Goal: Information Seeking & Learning: Find specific fact

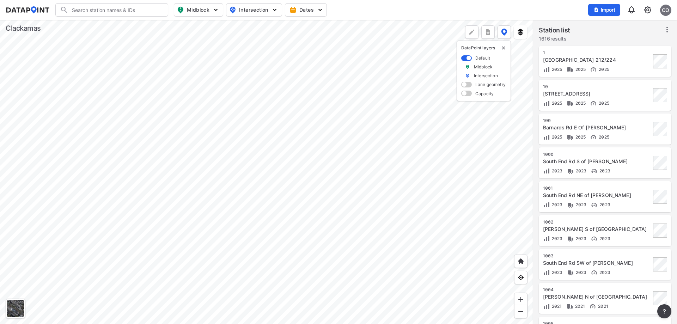
click at [199, 226] on div at bounding box center [266, 172] width 533 height 304
click at [195, 242] on div at bounding box center [266, 172] width 533 height 304
click at [184, 212] on div at bounding box center [266, 172] width 533 height 304
click at [158, 175] on div at bounding box center [266, 172] width 533 height 304
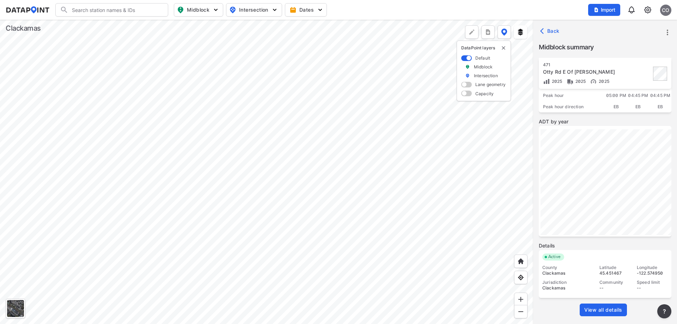
scroll to position [95, 0]
click at [607, 307] on span "View all details" at bounding box center [603, 309] width 38 height 7
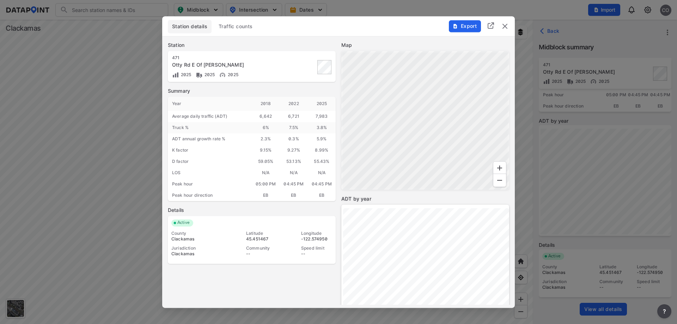
click at [229, 30] on span "Traffic counts" at bounding box center [236, 26] width 34 height 7
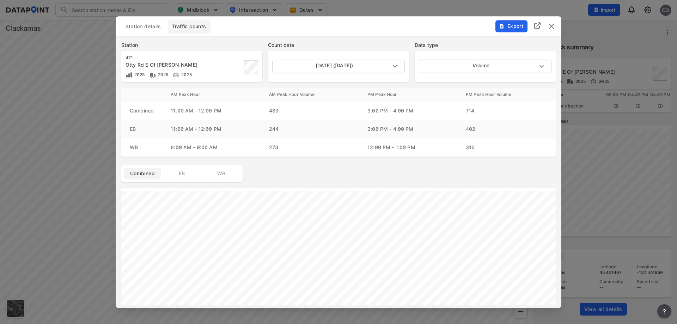
click at [223, 173] on span "WB" at bounding box center [221, 173] width 28 height 7
click at [470, 68] on body "Search Please enter a search term. Midblock Intersection Dates Import CO Import…" at bounding box center [338, 162] width 677 height 324
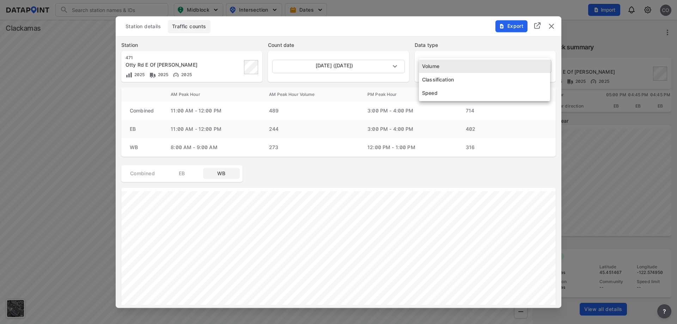
click at [436, 93] on li "Speed" at bounding box center [484, 92] width 131 height 13
type input "Speed"
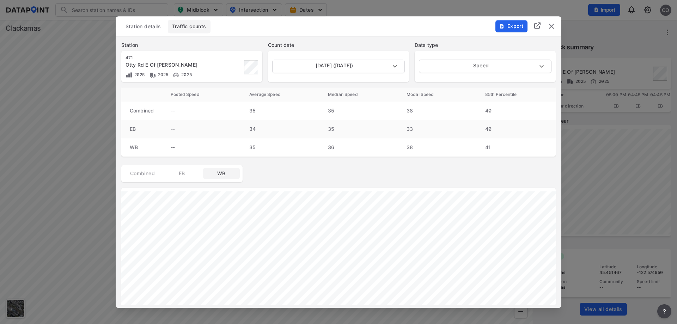
click at [554, 28] on img "delete" at bounding box center [551, 26] width 8 height 8
